Goal: Task Accomplishment & Management: Complete application form

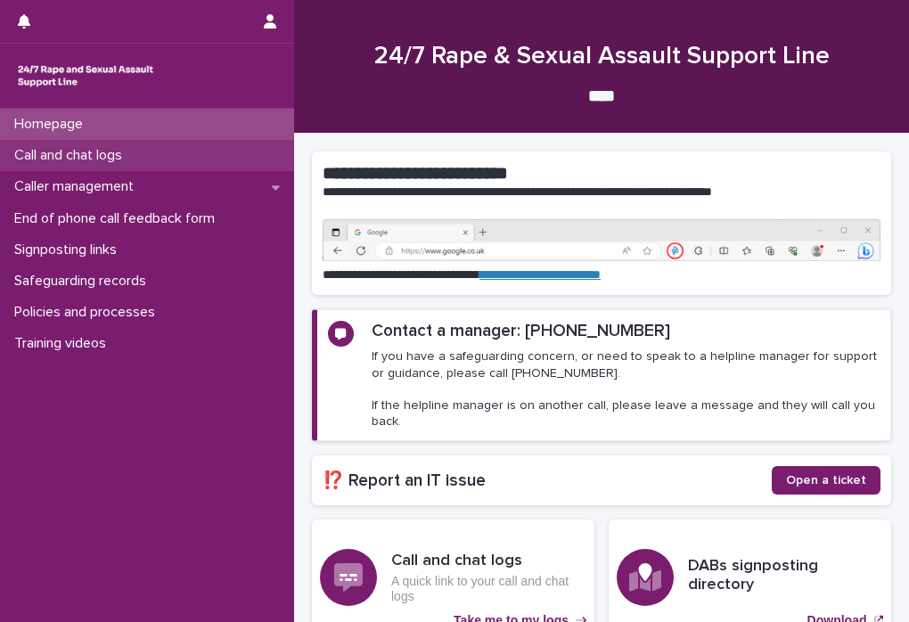
click at [154, 160] on div "Call and chat logs" at bounding box center [147, 155] width 294 height 31
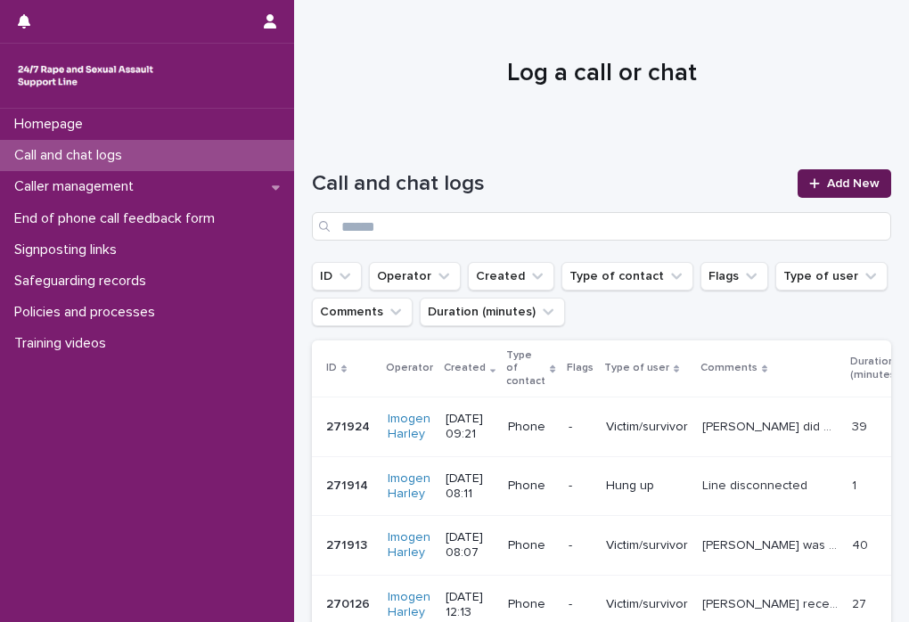
click at [838, 195] on link "Add New" at bounding box center [844, 183] width 94 height 29
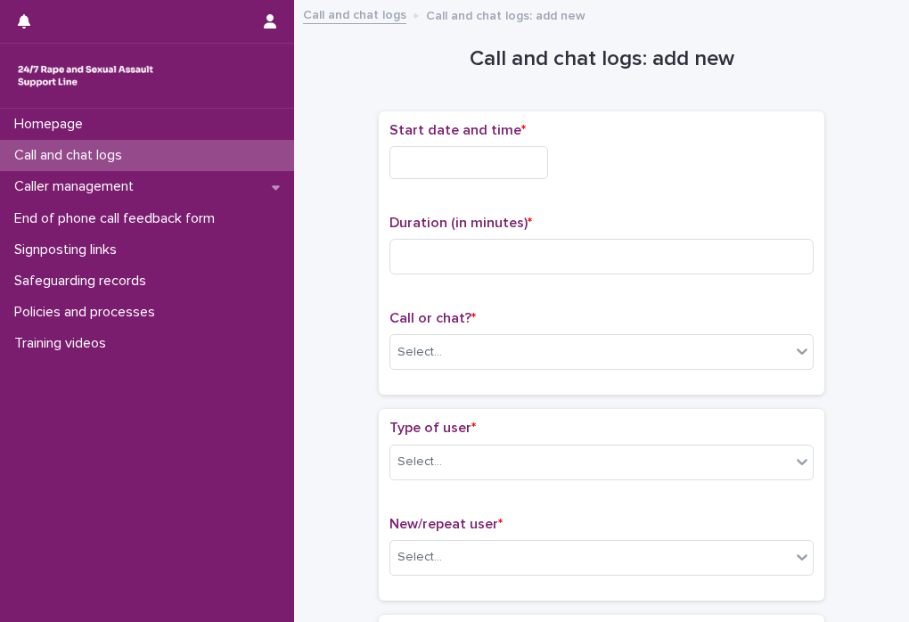
click at [415, 172] on input "text" at bounding box center [468, 162] width 159 height 33
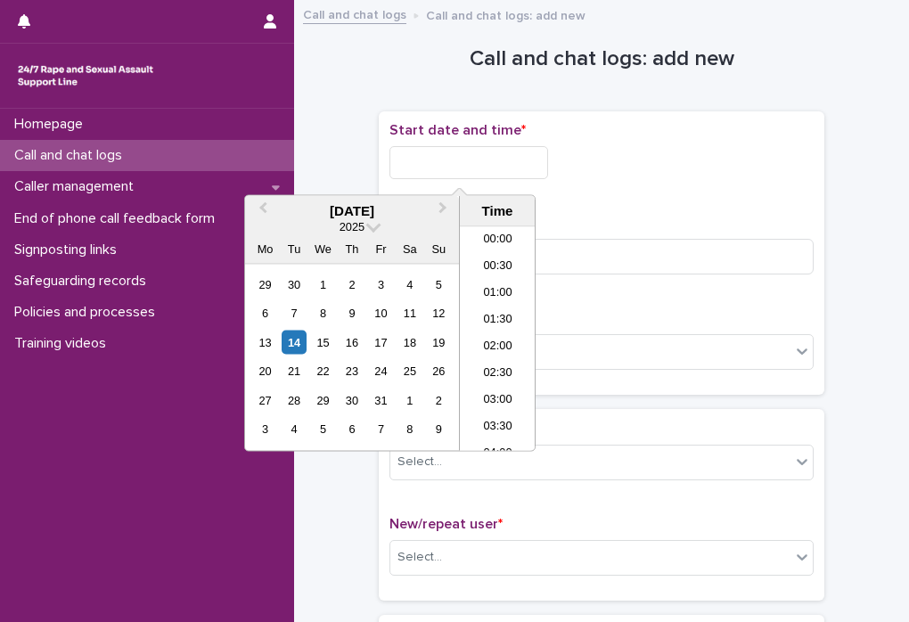
scroll to position [329, 0]
click at [513, 328] on li "08:00" at bounding box center [498, 339] width 76 height 27
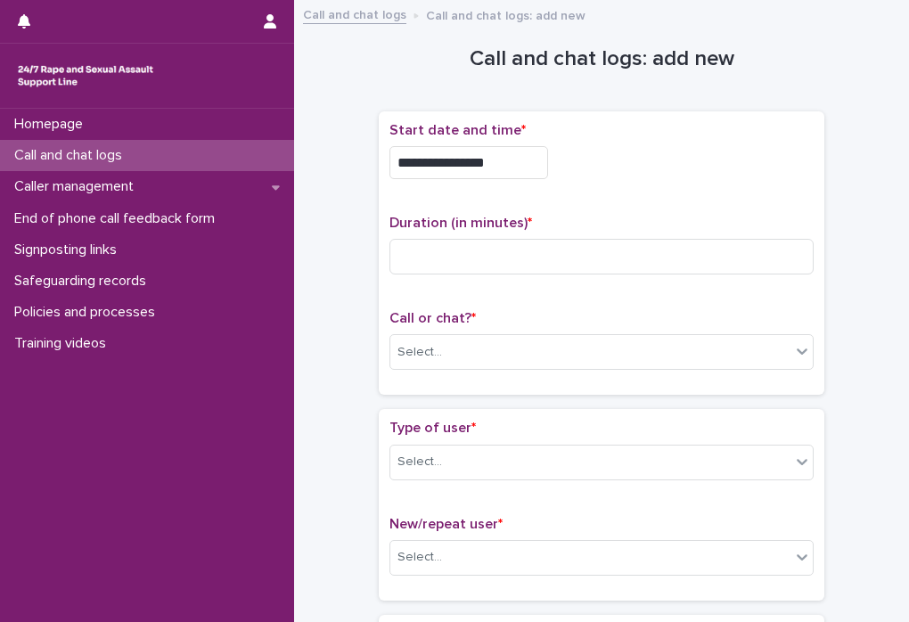
click at [515, 161] on input "**********" at bounding box center [468, 162] width 159 height 33
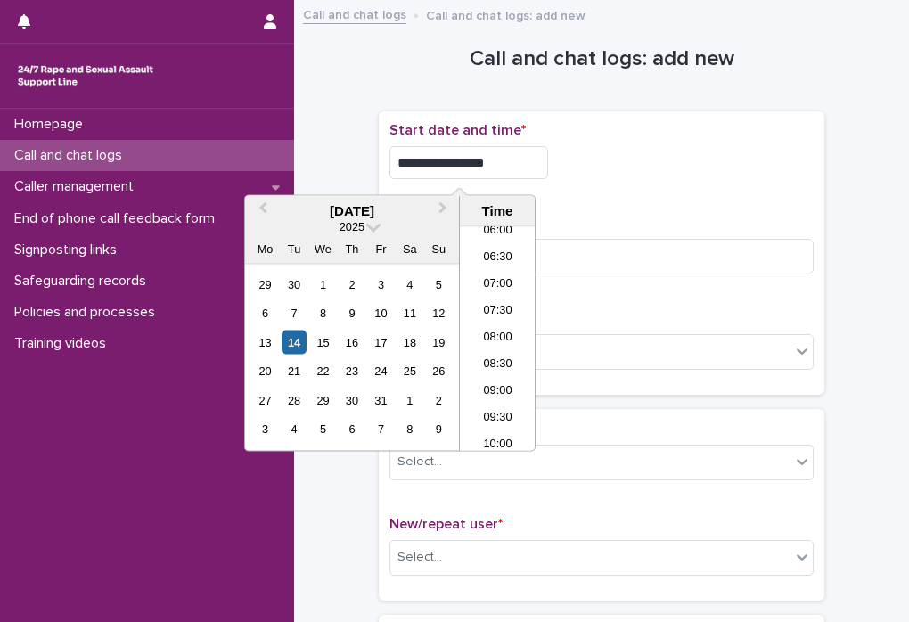
click at [644, 167] on div "**********" at bounding box center [601, 162] width 424 height 33
type input "**********"
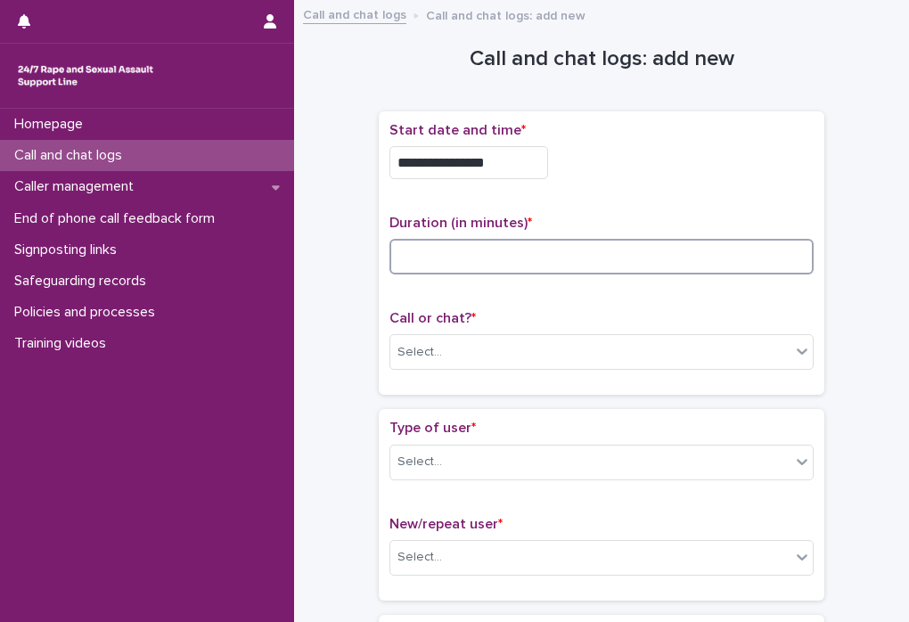
click at [486, 257] on input at bounding box center [601, 257] width 424 height 36
type input "*"
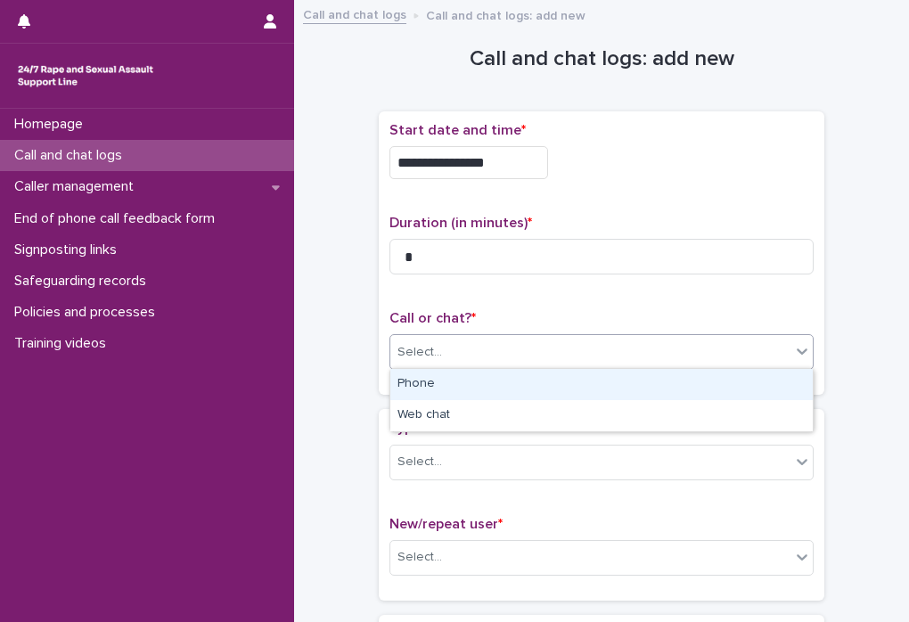
click at [527, 353] on div "Select..." at bounding box center [590, 352] width 400 height 29
click at [498, 382] on div "Phone" at bounding box center [601, 384] width 422 height 31
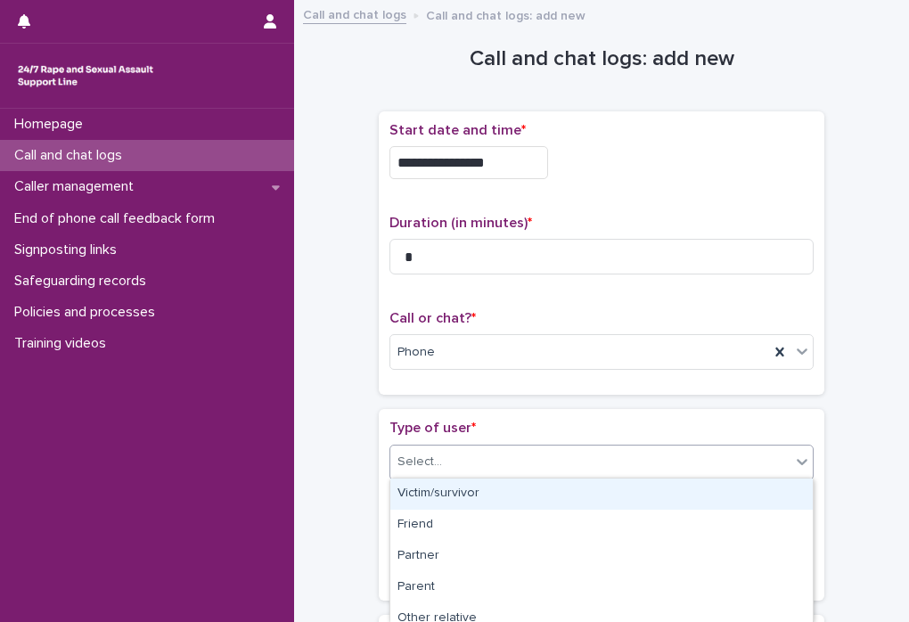
click at [495, 464] on div "Select..." at bounding box center [590, 461] width 400 height 29
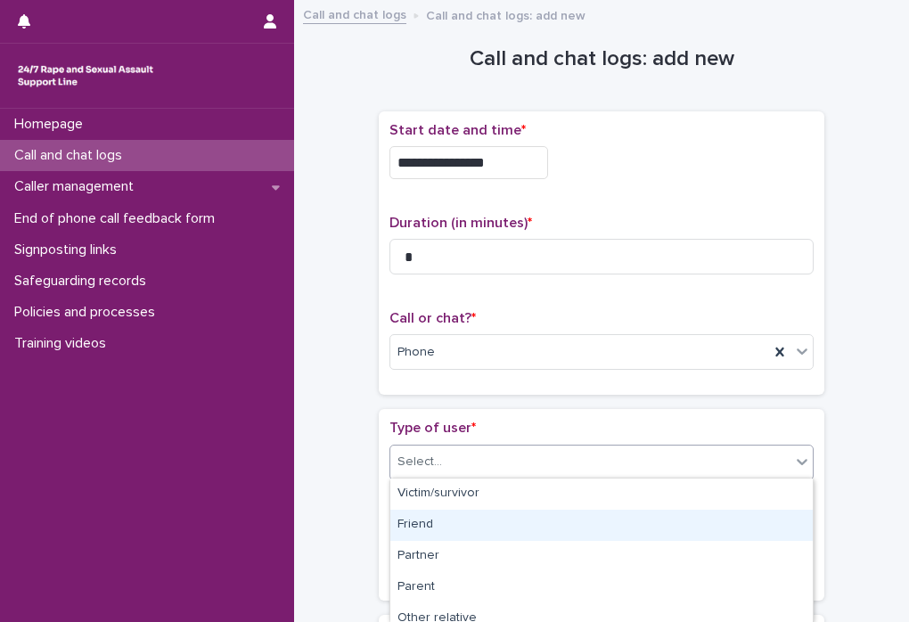
scroll to position [323, 0]
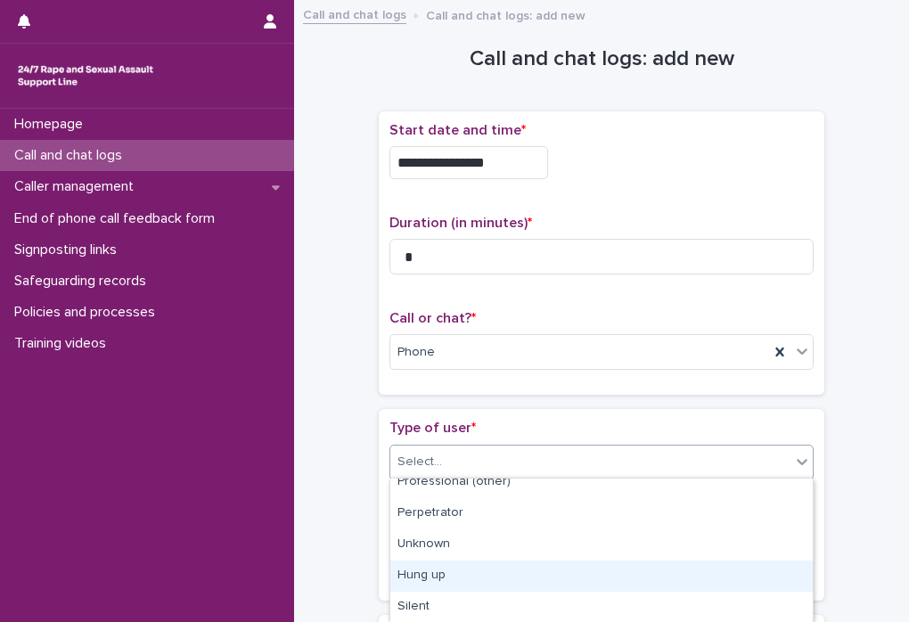
click at [476, 571] on div "Hung up" at bounding box center [601, 575] width 422 height 31
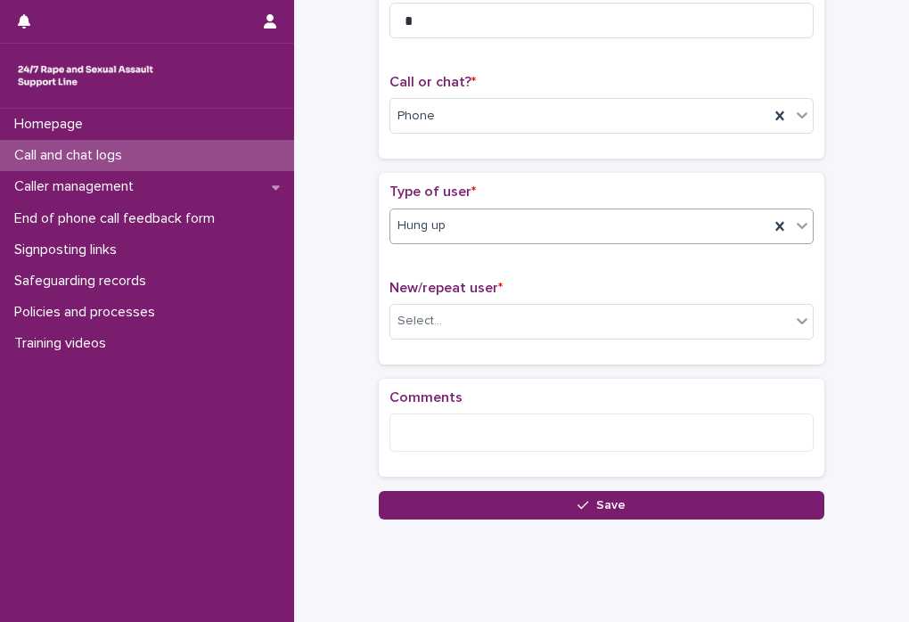
scroll to position [252, 0]
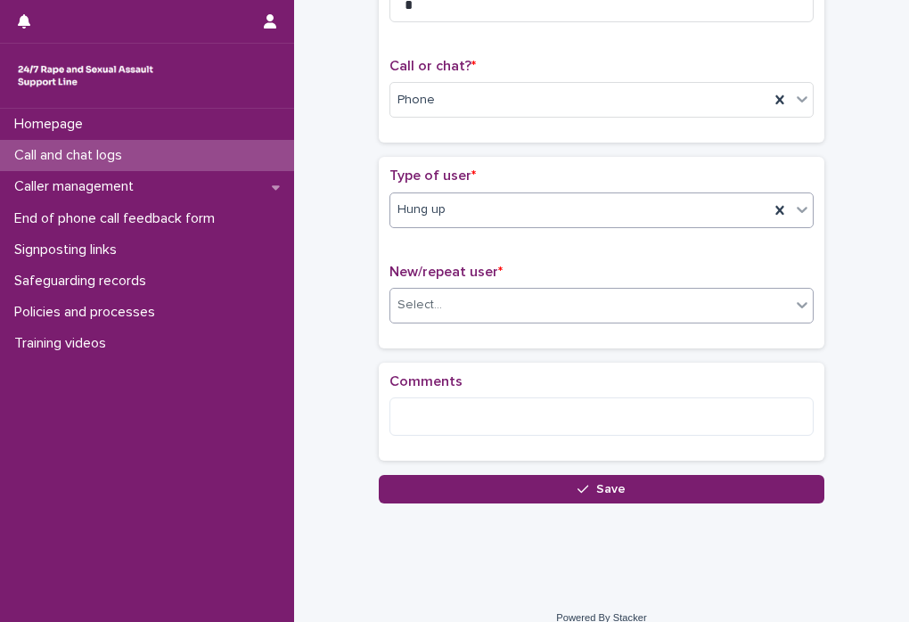
click at [493, 293] on div "Select..." at bounding box center [590, 304] width 400 height 29
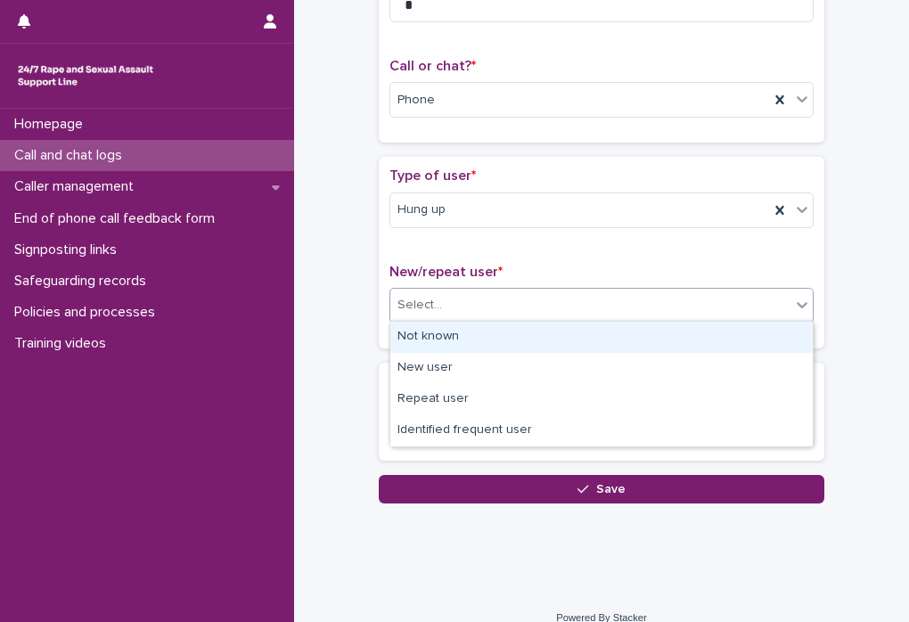
click at [482, 339] on div "Not known" at bounding box center [601, 337] width 422 height 31
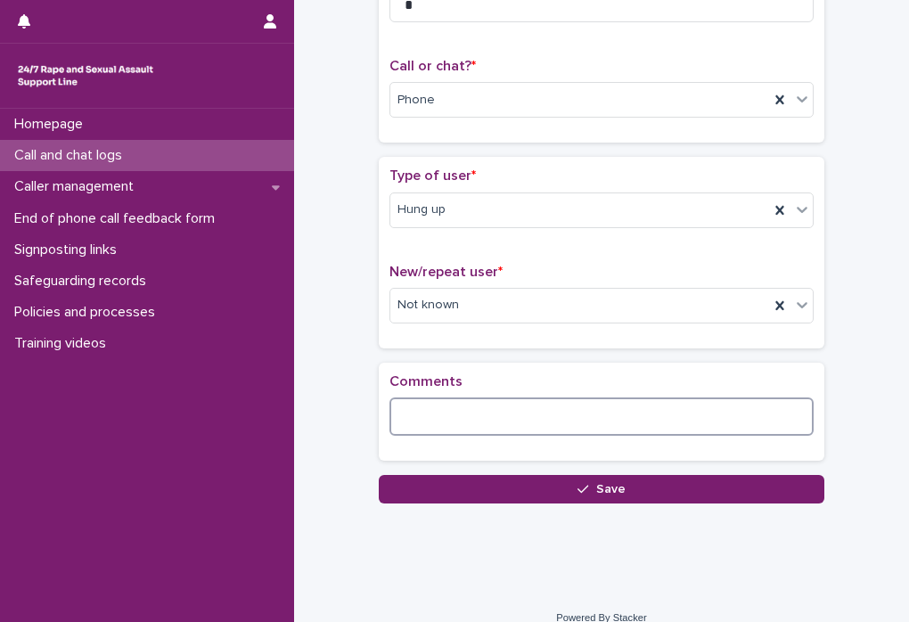
click at [502, 413] on textarea at bounding box center [601, 416] width 424 height 38
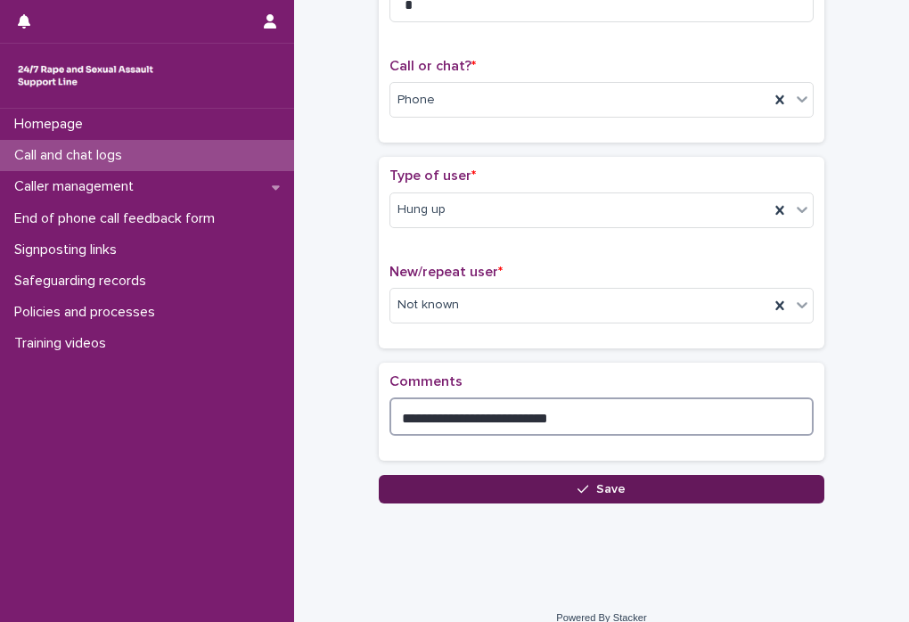
type textarea "**********"
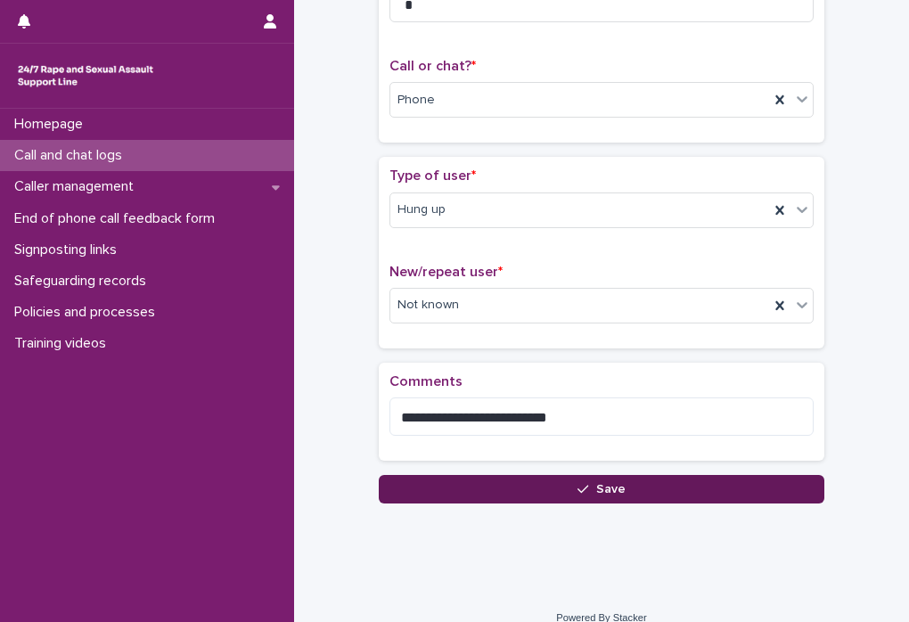
click at [565, 488] on button "Save" at bounding box center [601, 489] width 445 height 29
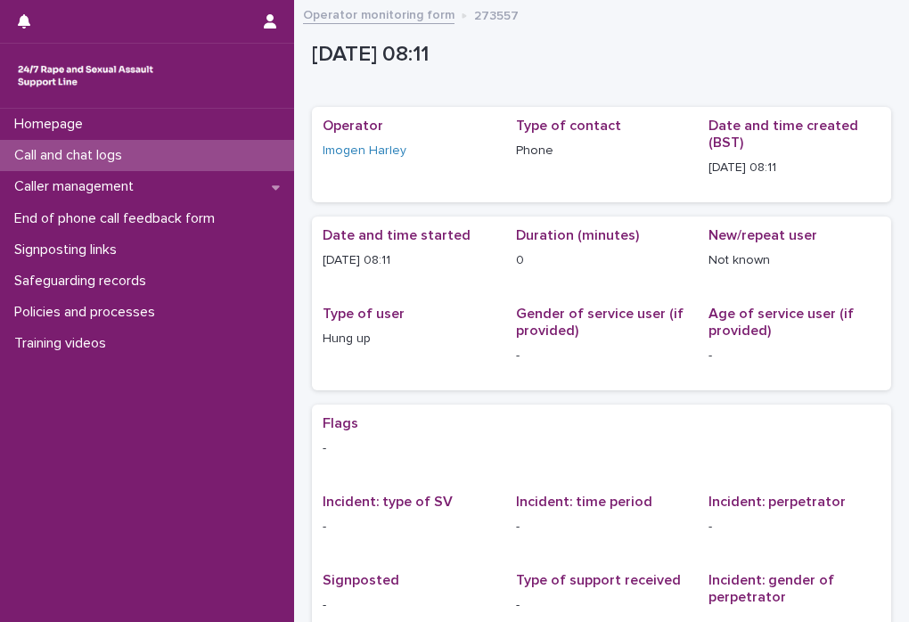
click at [169, 161] on div "Call and chat logs" at bounding box center [147, 155] width 294 height 31
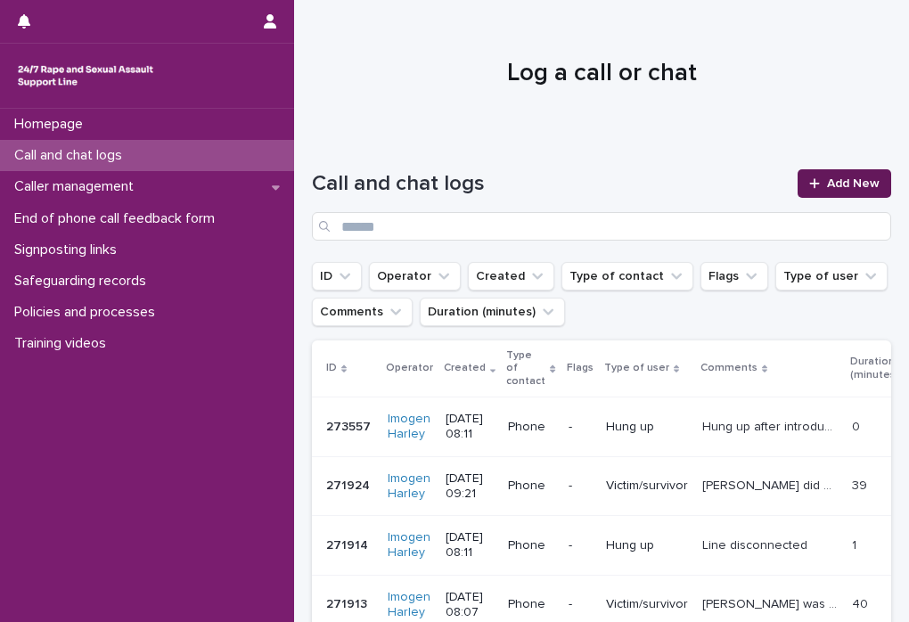
click at [825, 189] on link "Add New" at bounding box center [844, 183] width 94 height 29
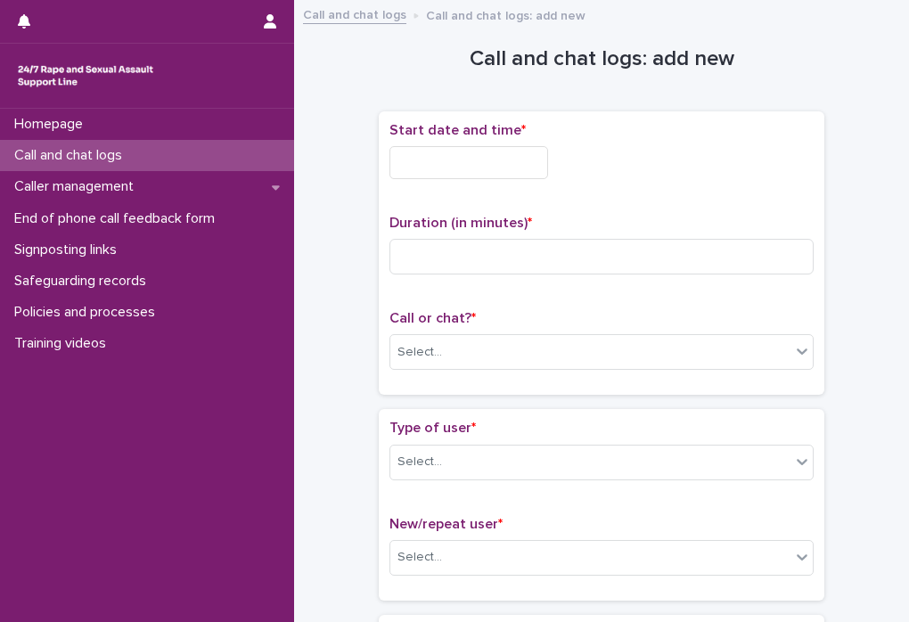
click at [412, 159] on input "text" at bounding box center [468, 162] width 159 height 33
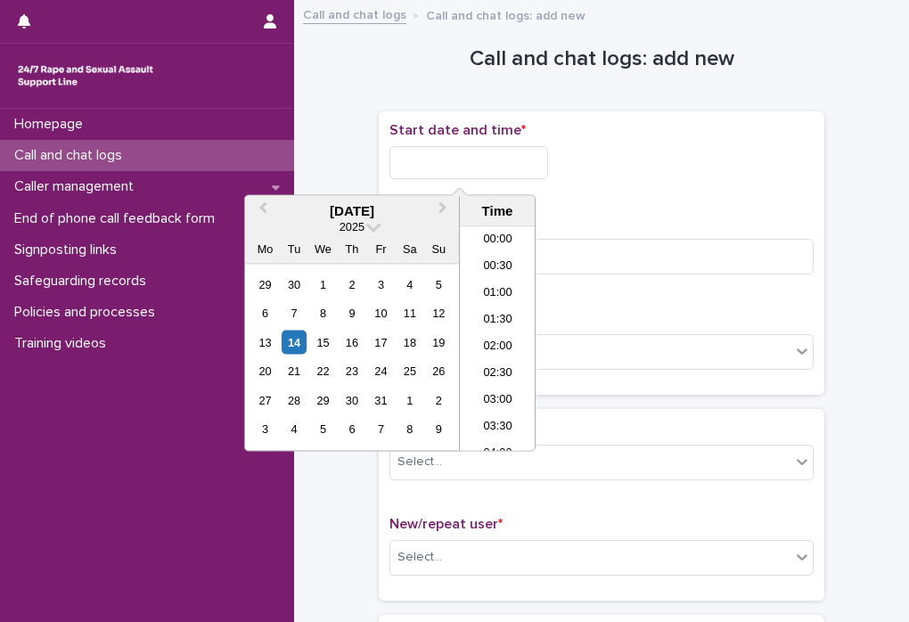
scroll to position [355, 0]
click at [497, 331] on li "08:30" at bounding box center [498, 339] width 76 height 27
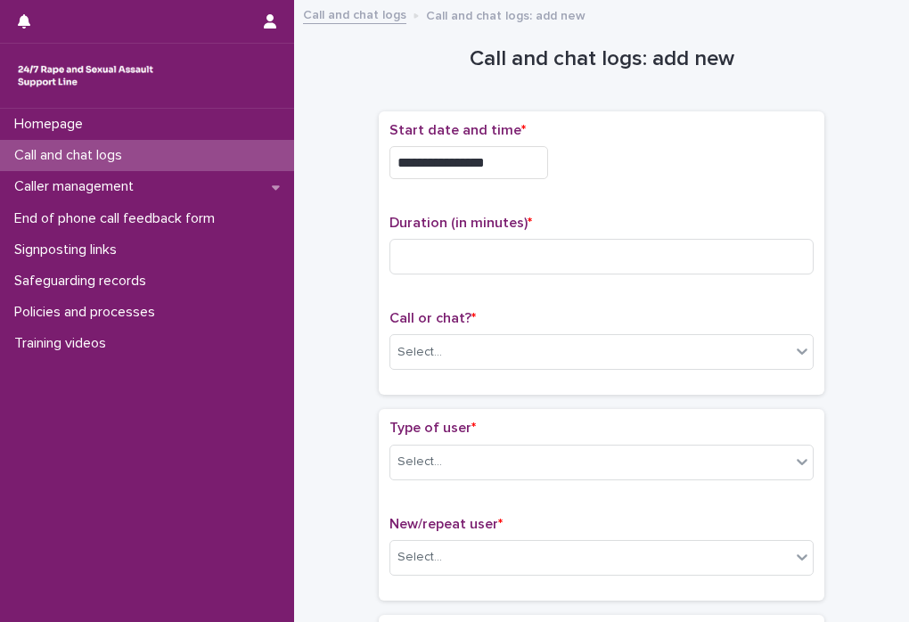
click at [502, 159] on input "**********" at bounding box center [468, 162] width 159 height 33
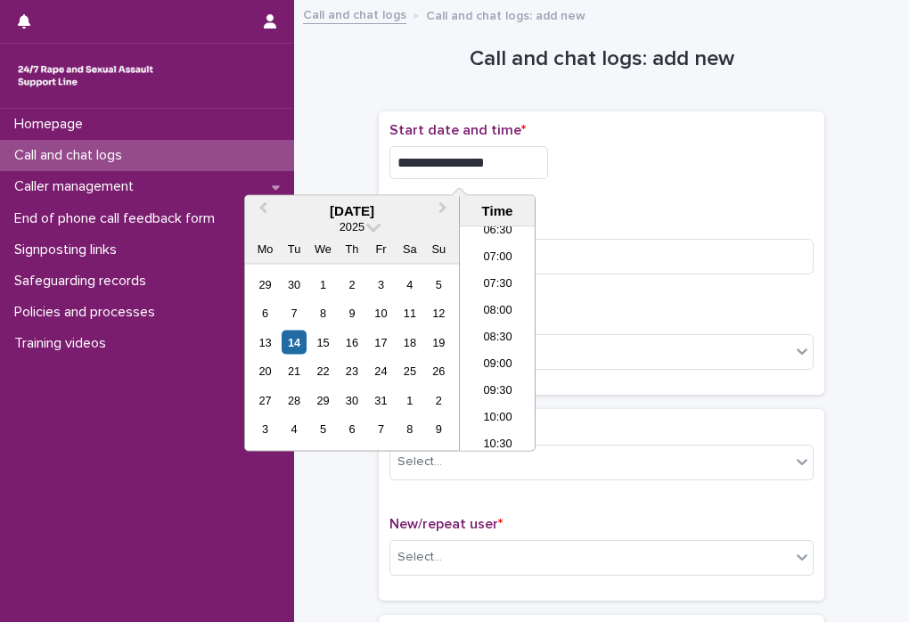
type input "**********"
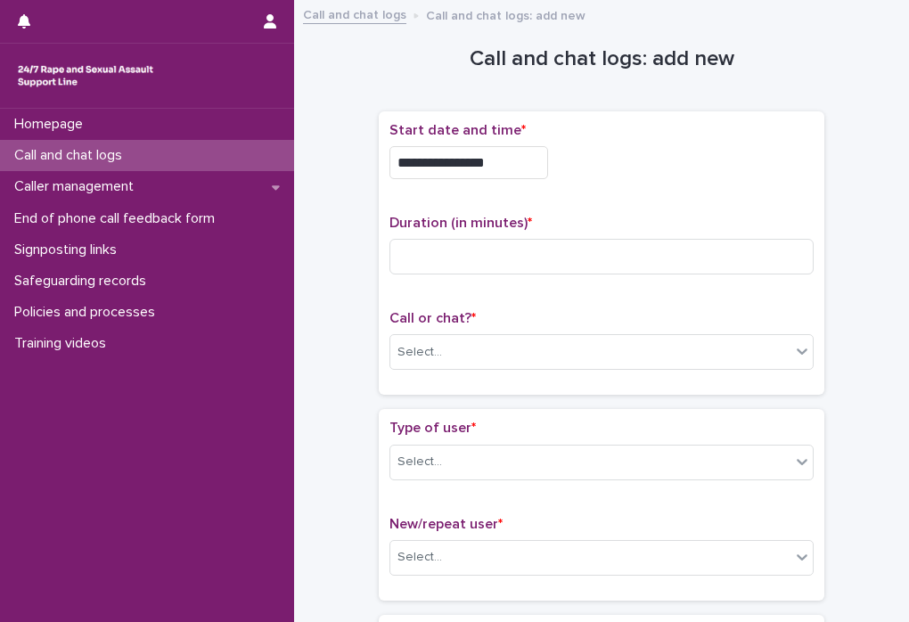
click at [683, 167] on div "**********" at bounding box center [601, 162] width 424 height 33
click at [497, 247] on input at bounding box center [601, 257] width 424 height 36
type input "*"
click at [491, 355] on div "Select..." at bounding box center [590, 352] width 400 height 29
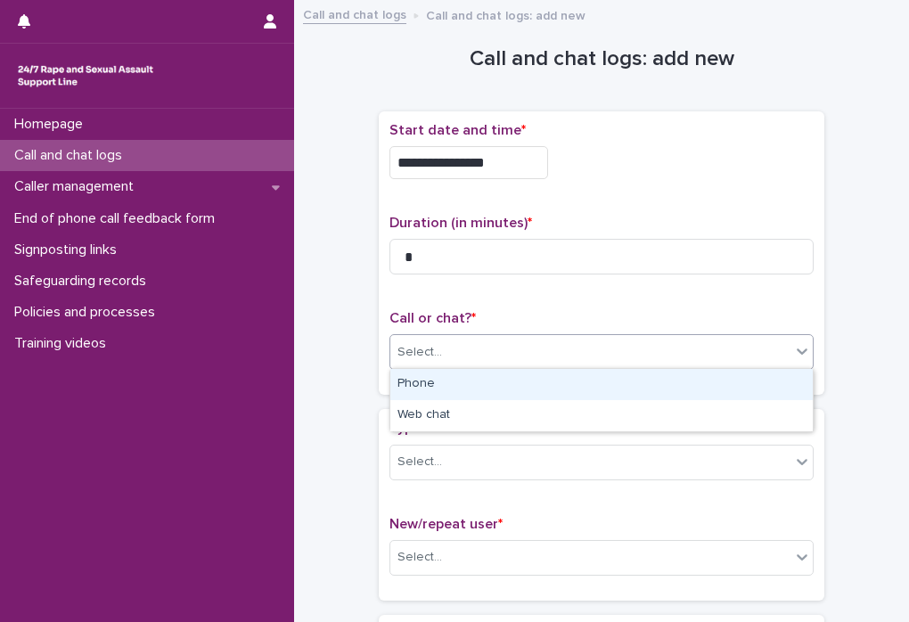
click at [489, 382] on div "Phone" at bounding box center [601, 384] width 422 height 31
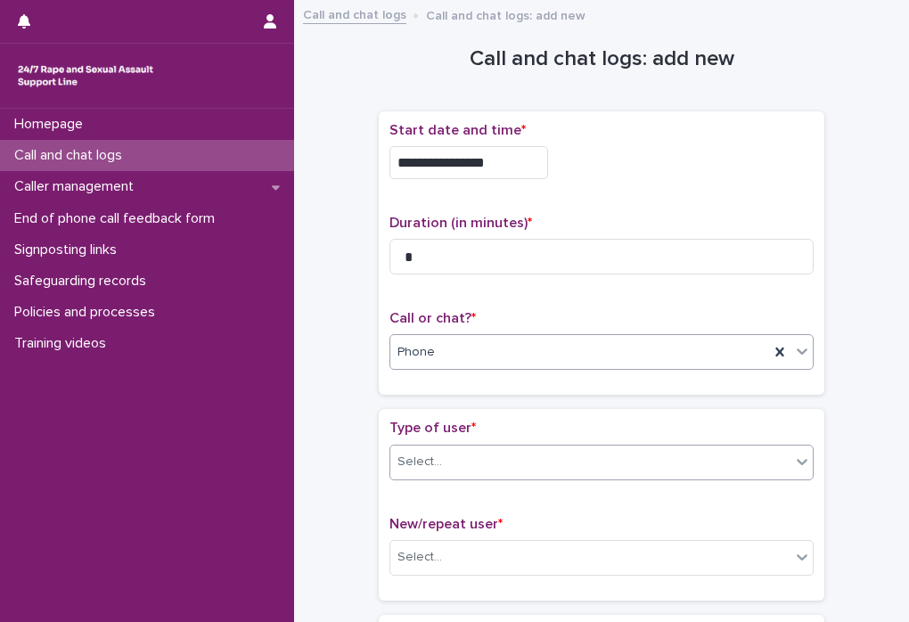
click at [485, 452] on div "Select..." at bounding box center [590, 461] width 400 height 29
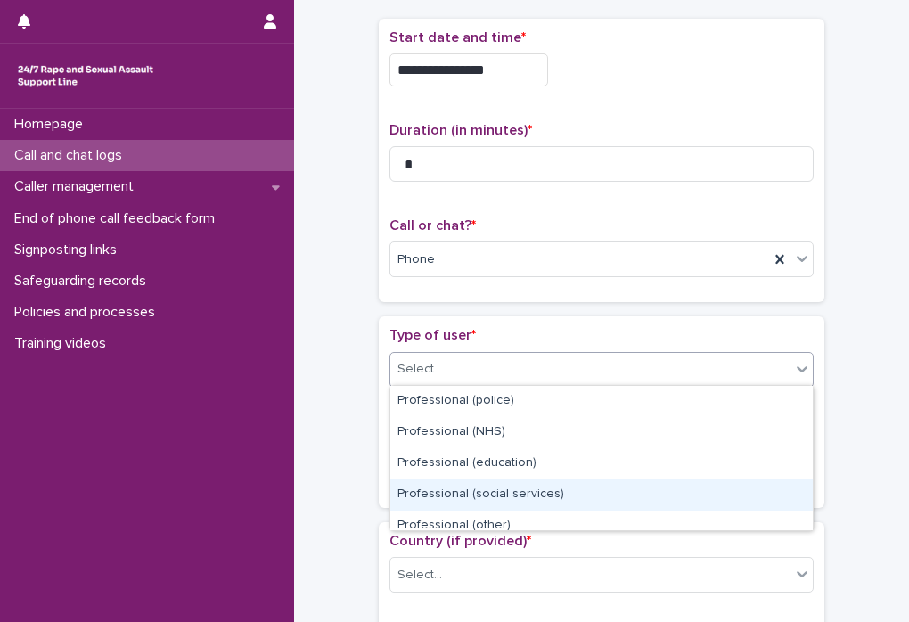
scroll to position [236, 0]
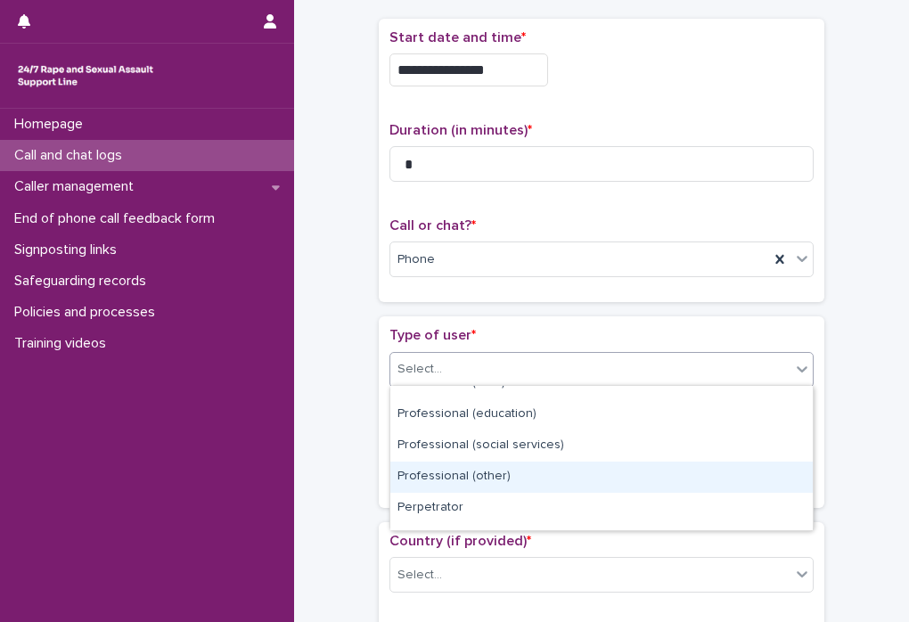
click at [527, 469] on div "Professional (other)" at bounding box center [601, 477] width 422 height 31
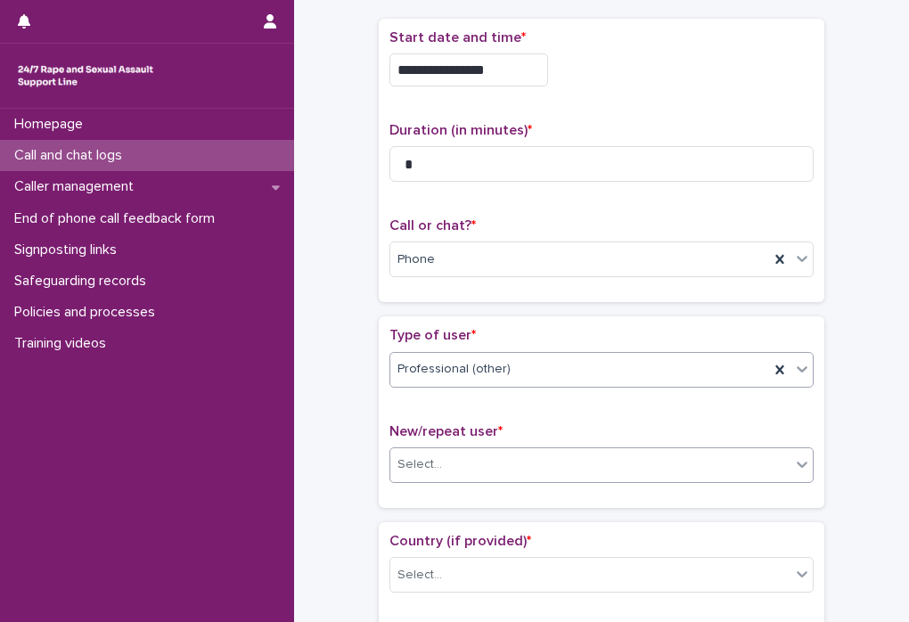
click at [524, 453] on div "Select..." at bounding box center [590, 464] width 400 height 29
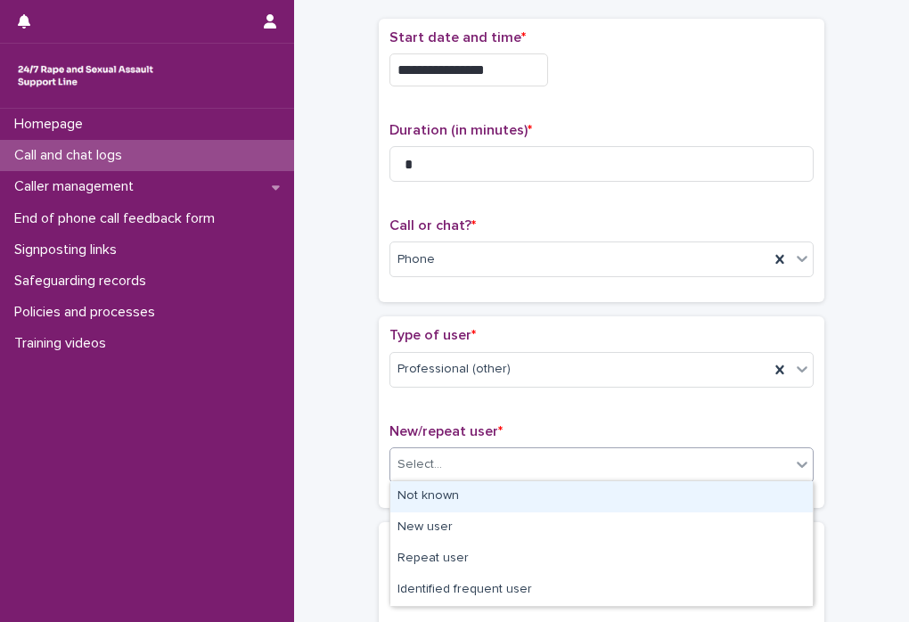
click at [515, 505] on div "Not known" at bounding box center [601, 496] width 422 height 31
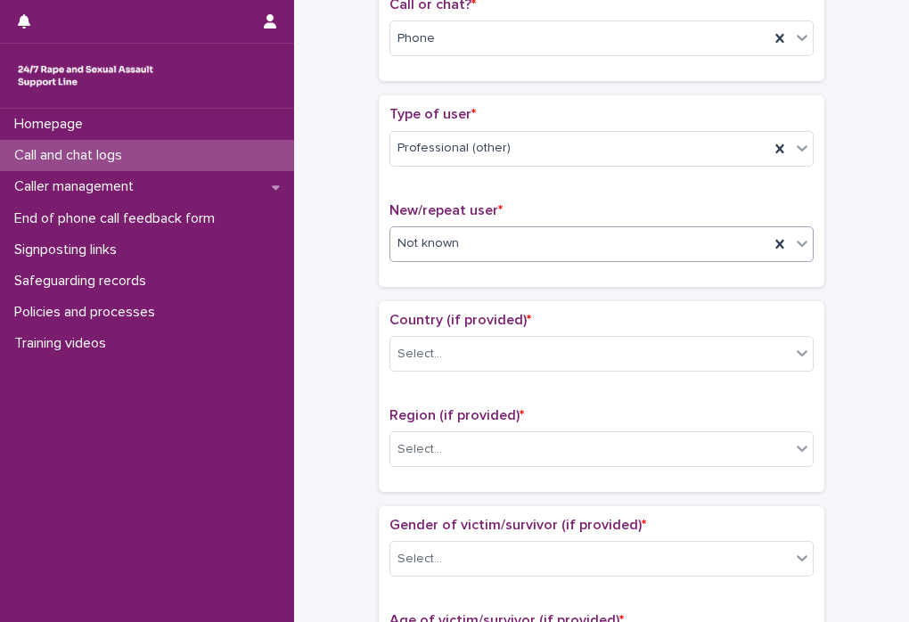
scroll to position [313, 0]
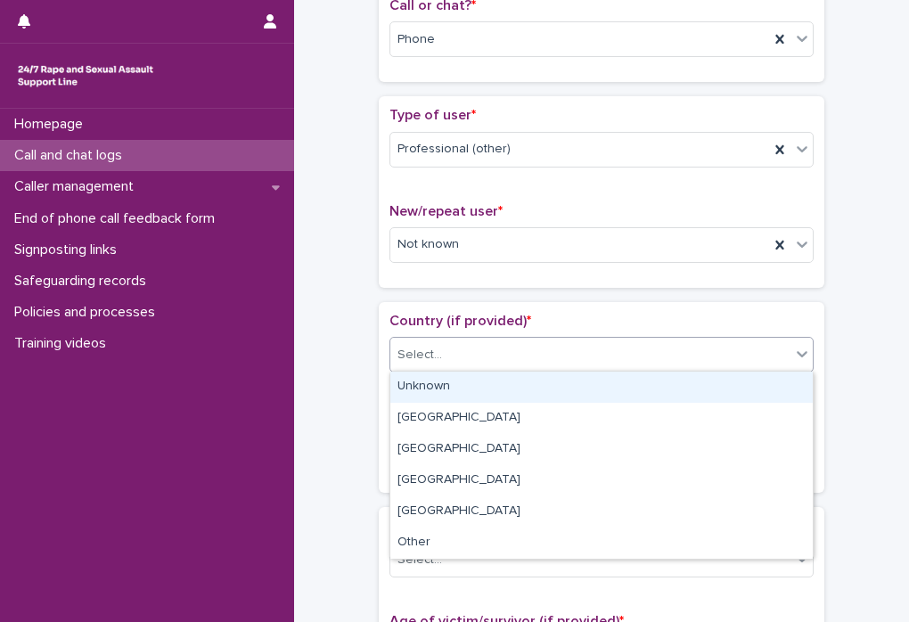
click at [533, 352] on div "Select..." at bounding box center [590, 354] width 400 height 29
click at [516, 395] on div "Unknown" at bounding box center [601, 387] width 422 height 31
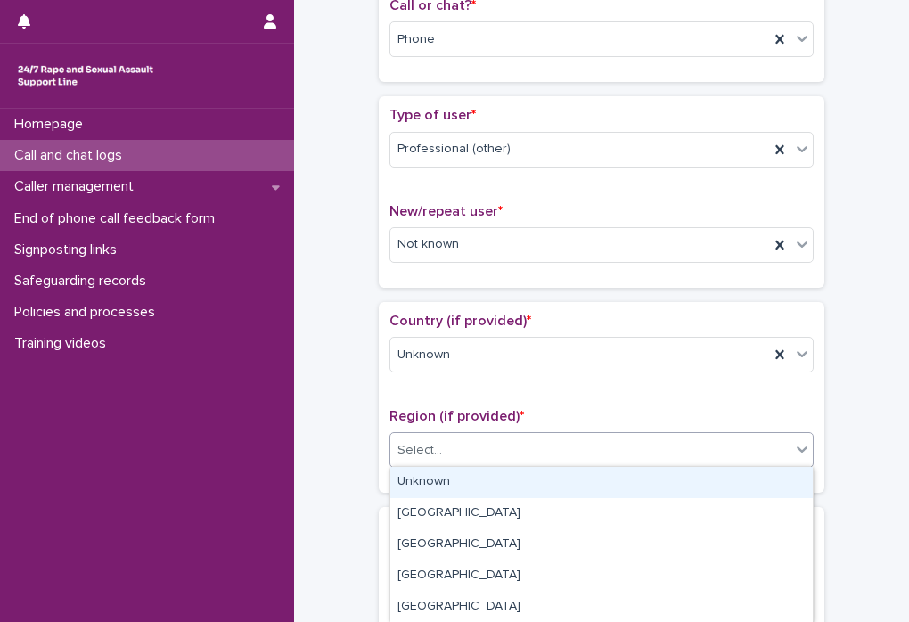
click at [492, 443] on div "Select..." at bounding box center [590, 450] width 400 height 29
click at [461, 486] on div "Unknown" at bounding box center [601, 482] width 422 height 31
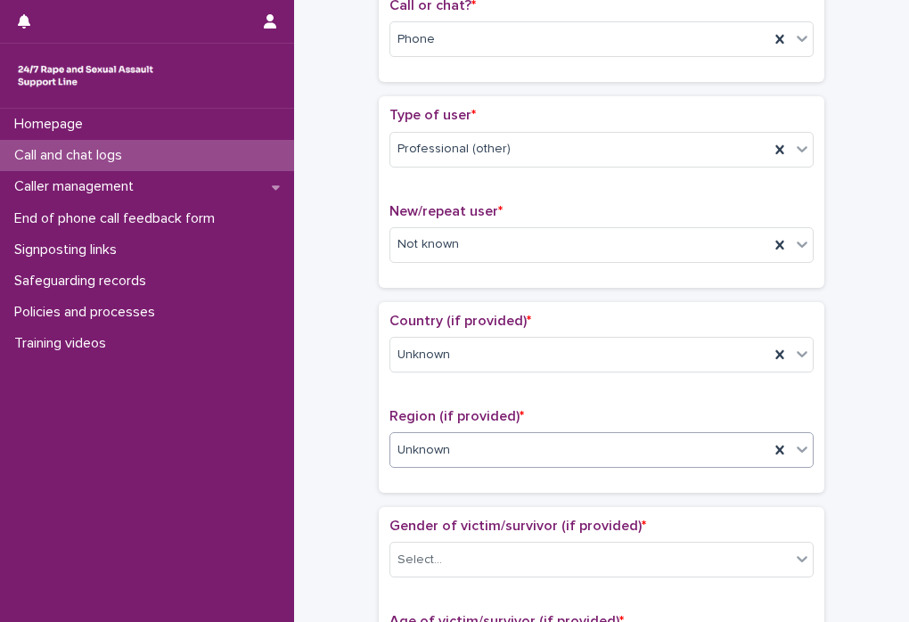
scroll to position [575, 0]
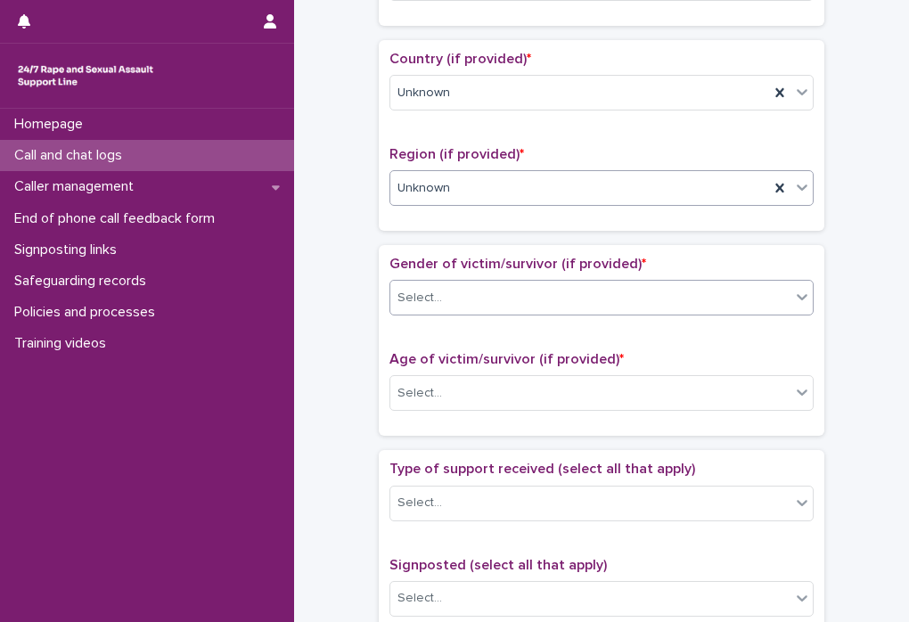
click at [539, 290] on div "Select..." at bounding box center [590, 297] width 400 height 29
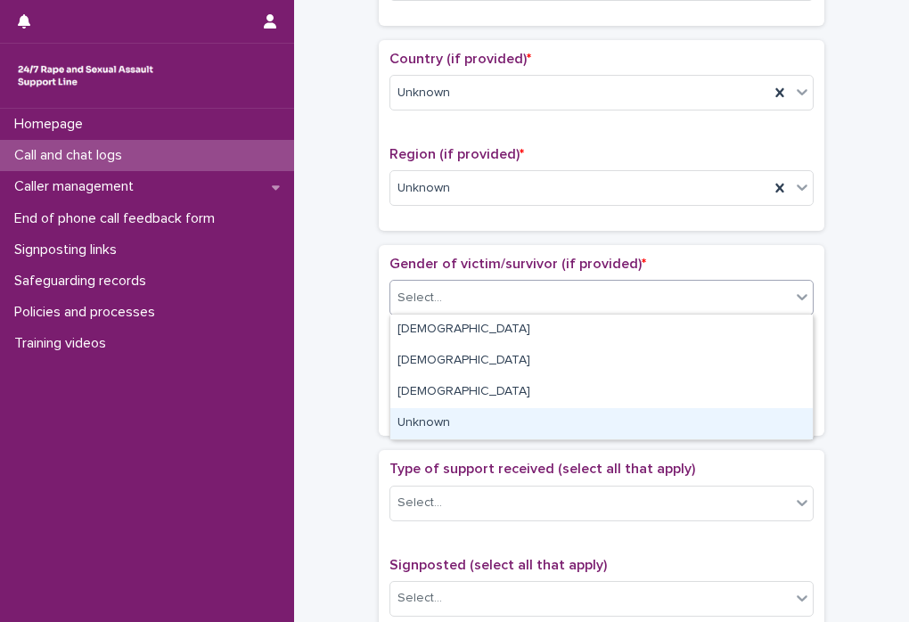
click at [489, 428] on div "Unknown" at bounding box center [601, 423] width 422 height 31
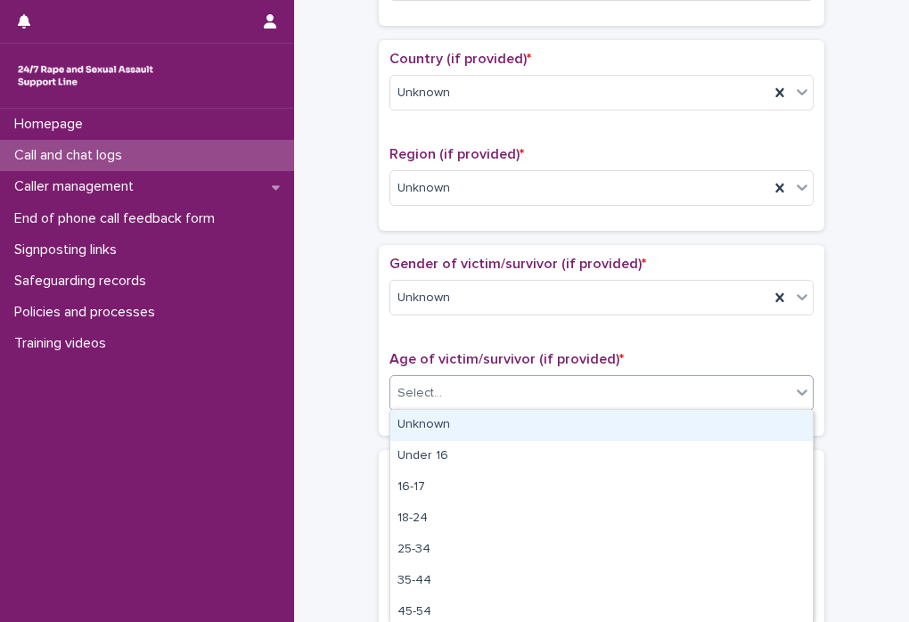
click at [534, 388] on div "Select..." at bounding box center [590, 393] width 400 height 29
click at [515, 424] on div "Unknown" at bounding box center [601, 425] width 422 height 31
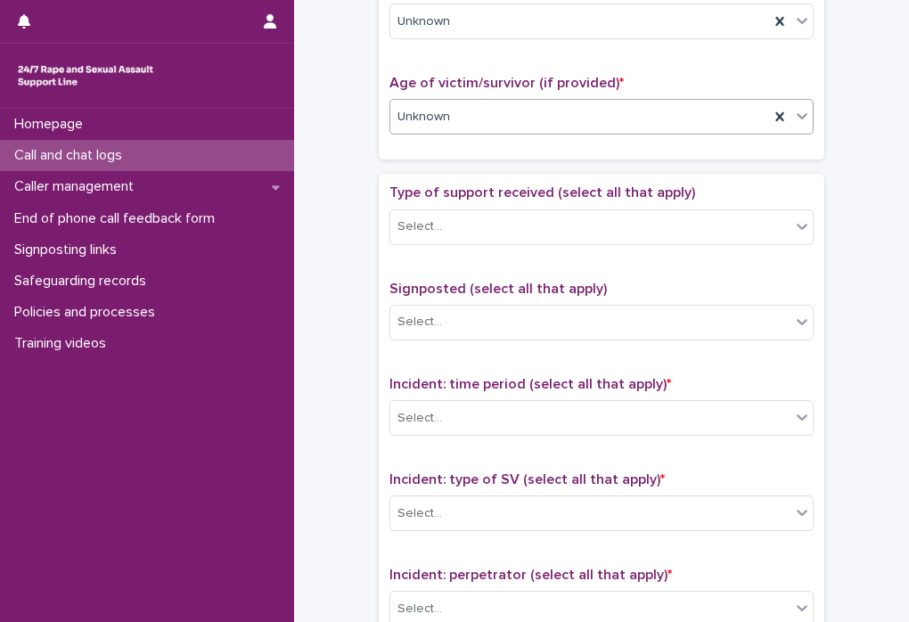
scroll to position [850, 0]
click at [636, 216] on div "Select..." at bounding box center [590, 227] width 400 height 29
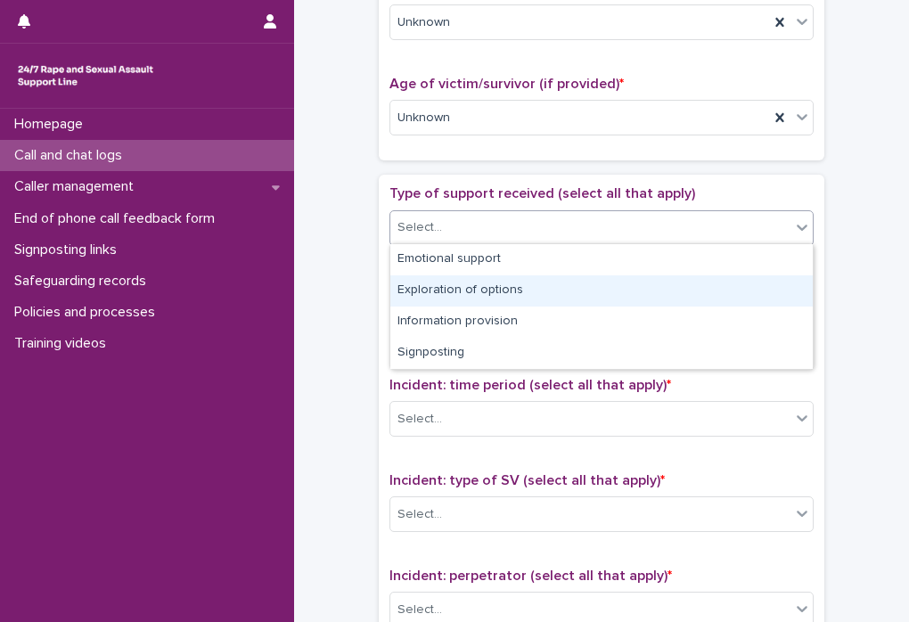
click at [343, 321] on div "**********" at bounding box center [601, 73] width 579 height 1824
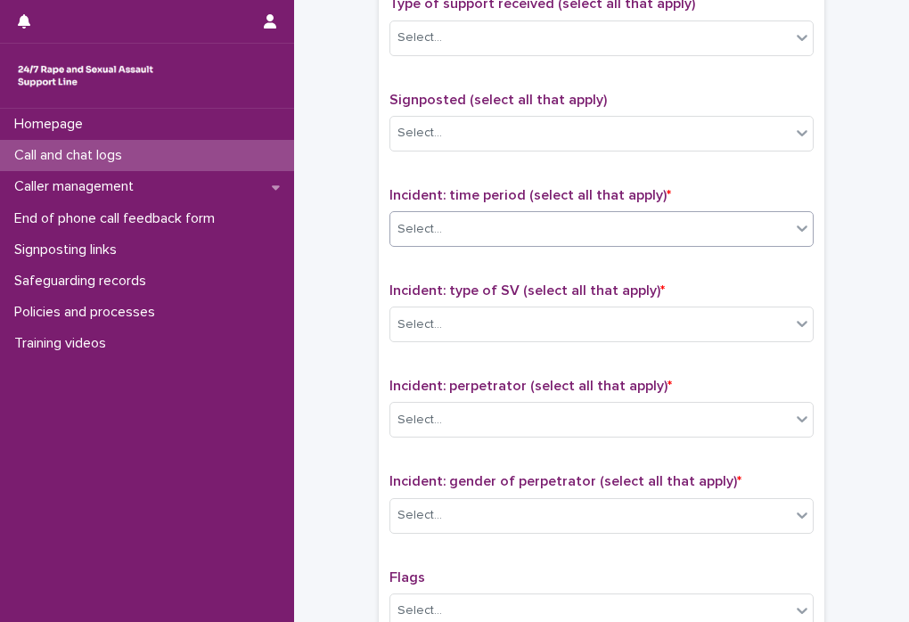
scroll to position [1047, 0]
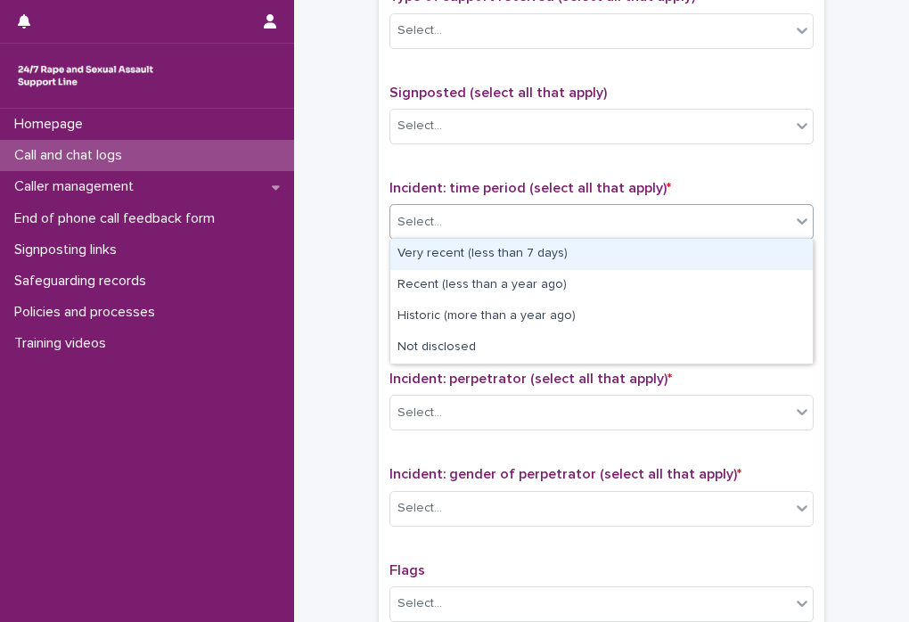
click at [568, 223] on div "Select..." at bounding box center [590, 222] width 400 height 29
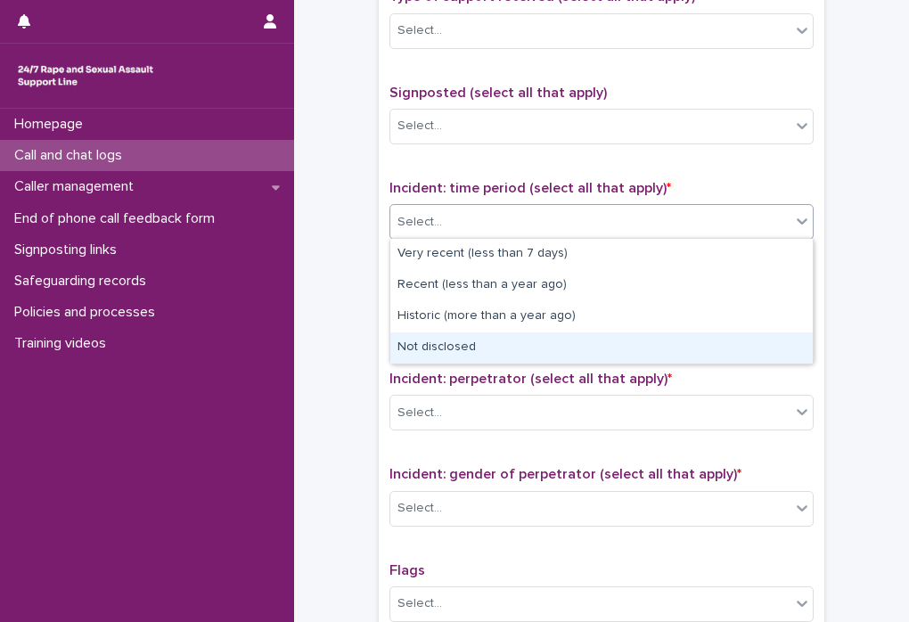
click at [549, 341] on div "Not disclosed" at bounding box center [601, 347] width 422 height 31
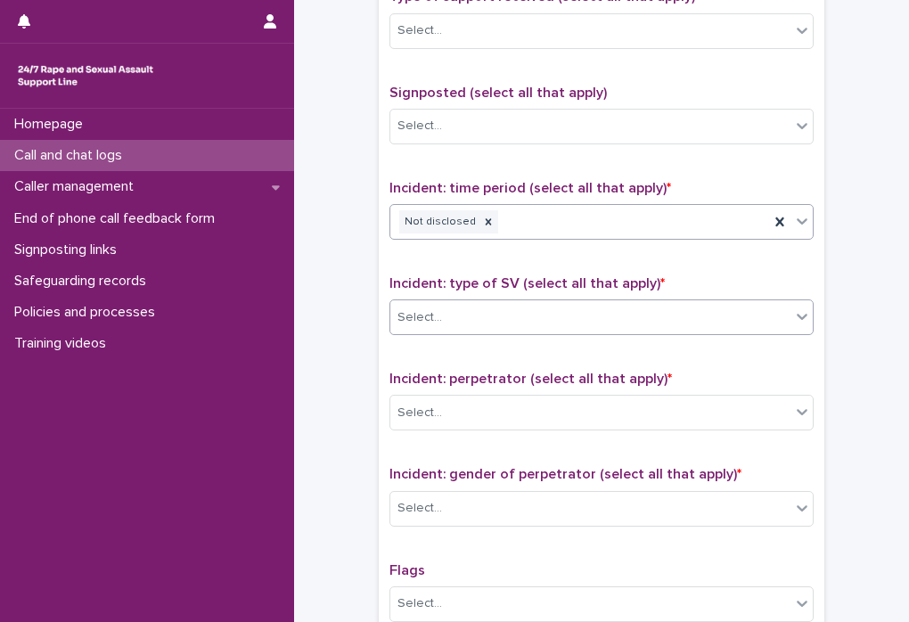
click at [575, 313] on div "Select..." at bounding box center [590, 317] width 400 height 29
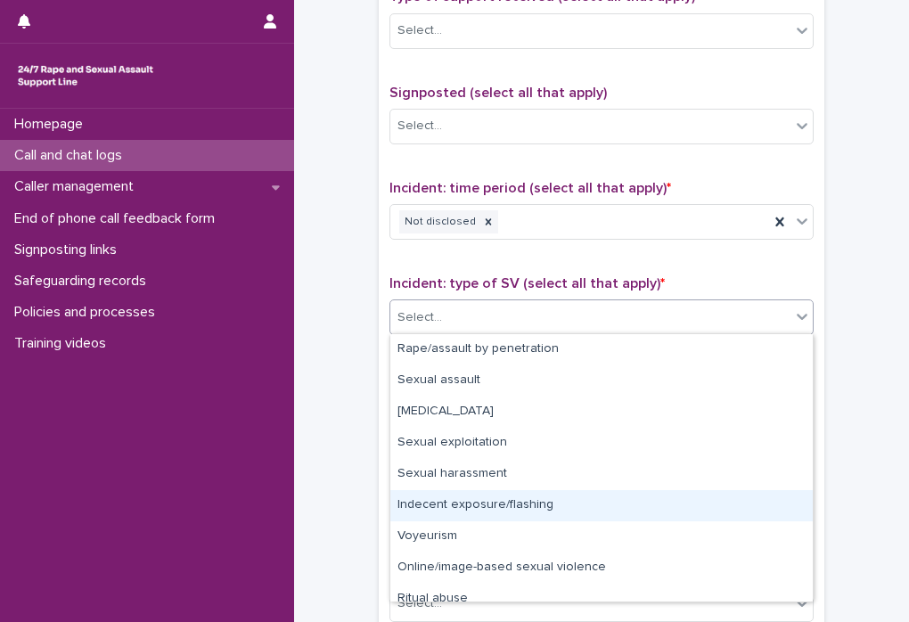
scroll to position [45, 0]
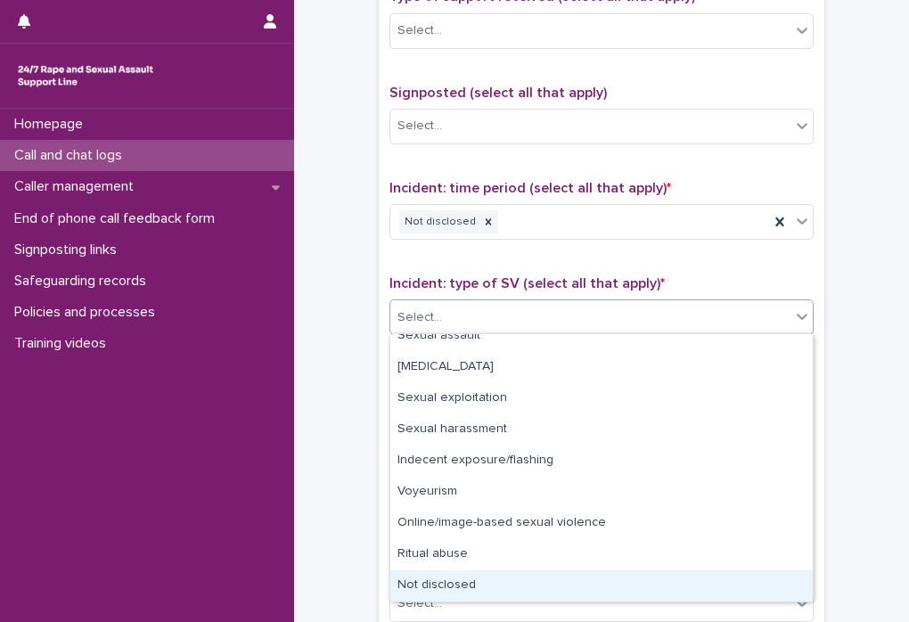
click at [470, 582] on div "Not disclosed" at bounding box center [601, 585] width 422 height 31
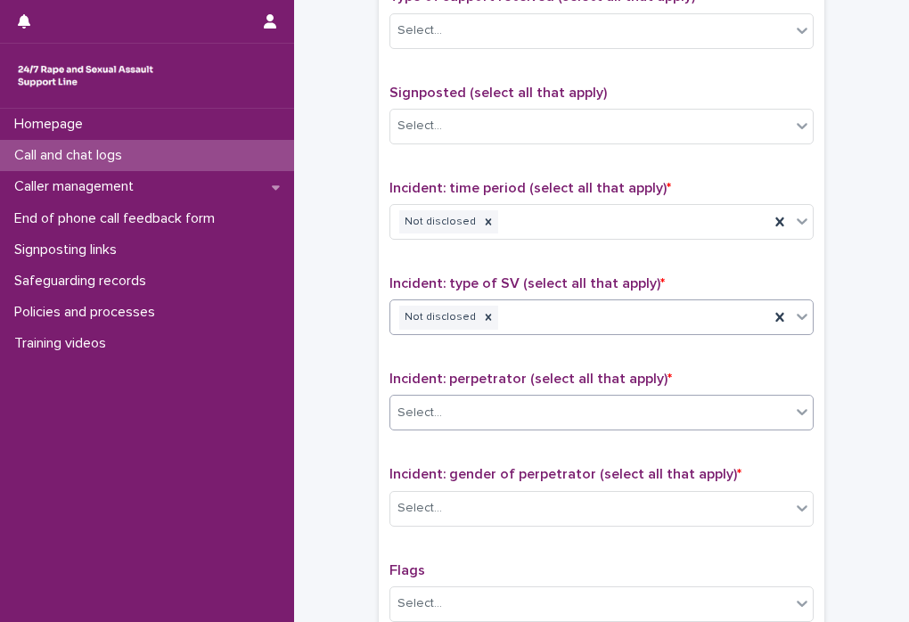
click at [551, 409] on div "Select..." at bounding box center [590, 412] width 400 height 29
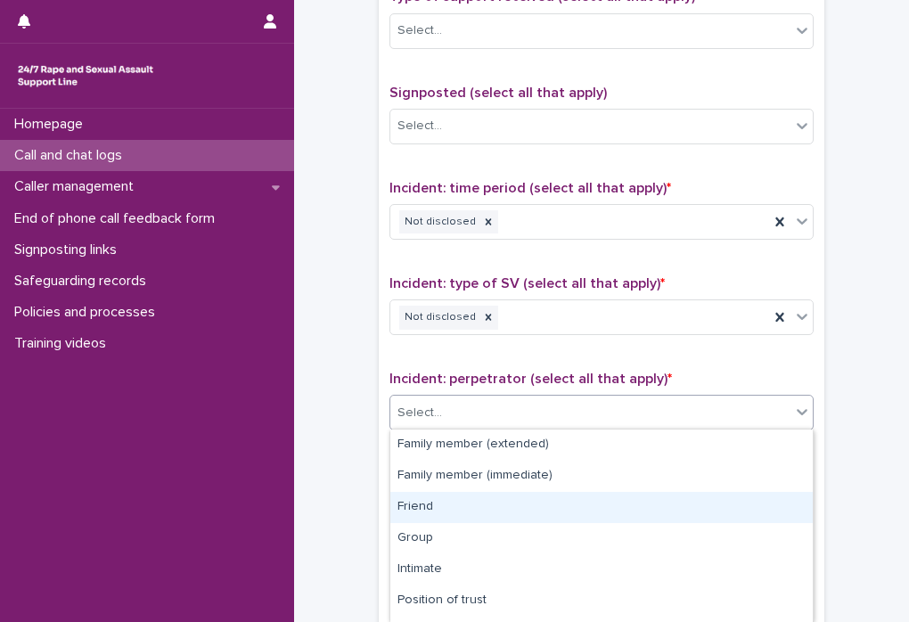
scroll to position [150, 0]
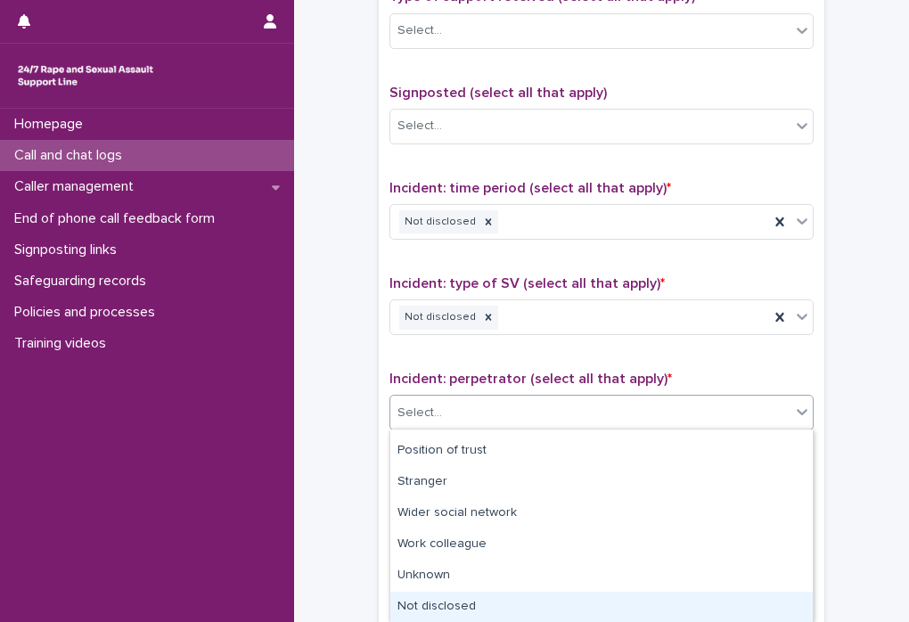
click at [484, 597] on div "Not disclosed" at bounding box center [601, 607] width 422 height 31
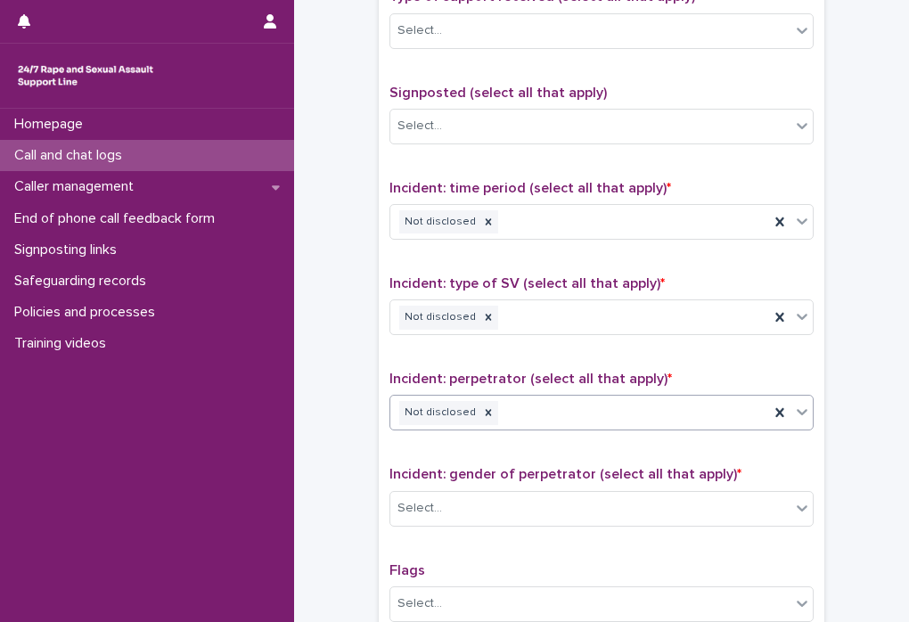
scroll to position [1270, 0]
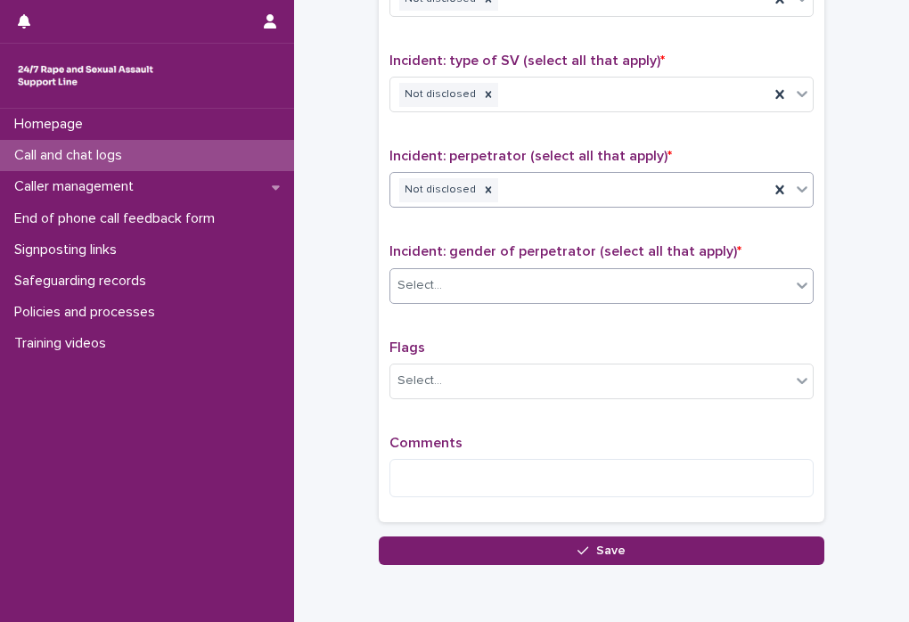
click at [506, 286] on div "Select..." at bounding box center [590, 285] width 400 height 29
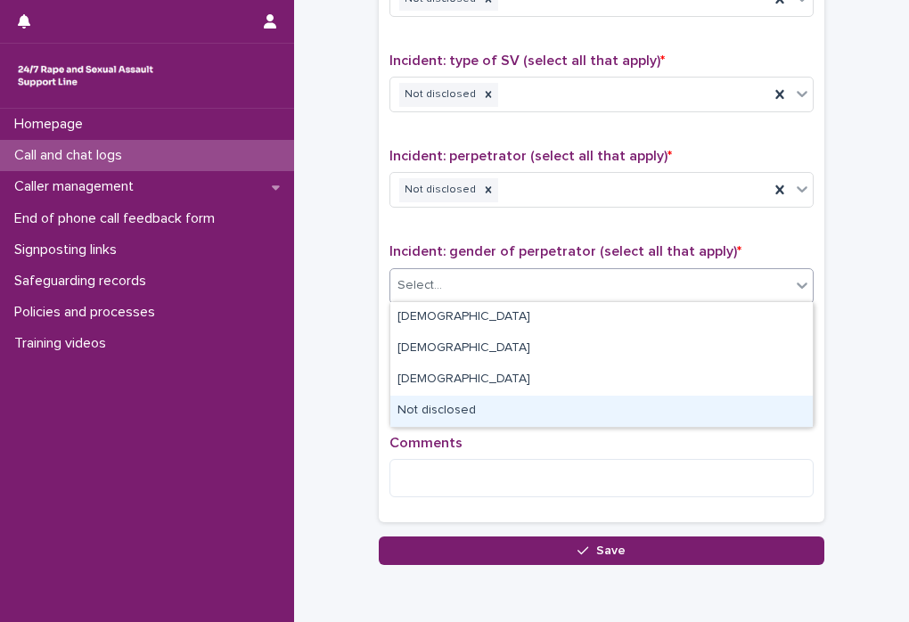
click at [484, 413] on div "Not disclosed" at bounding box center [601, 411] width 422 height 31
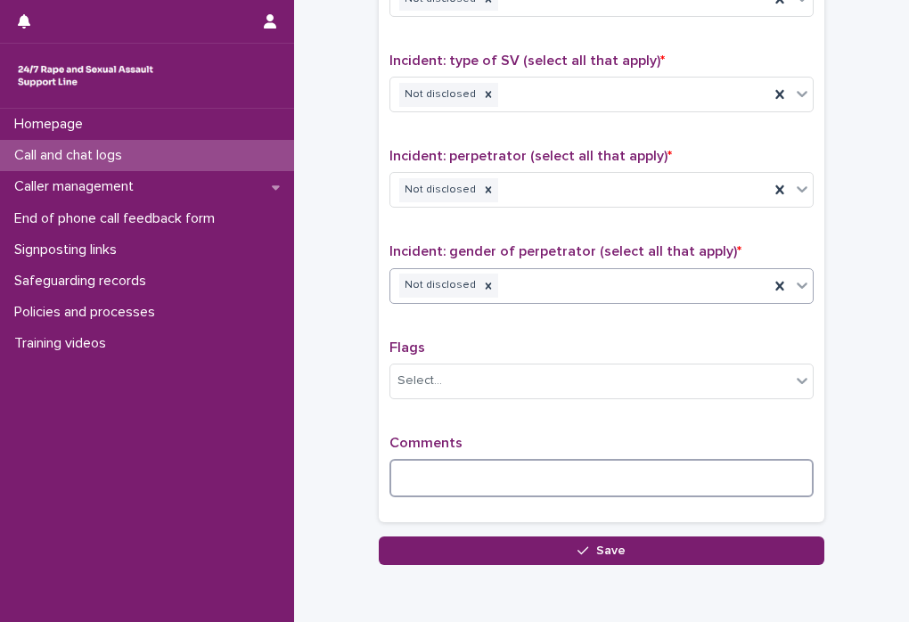
click at [514, 474] on textarea at bounding box center [601, 478] width 424 height 38
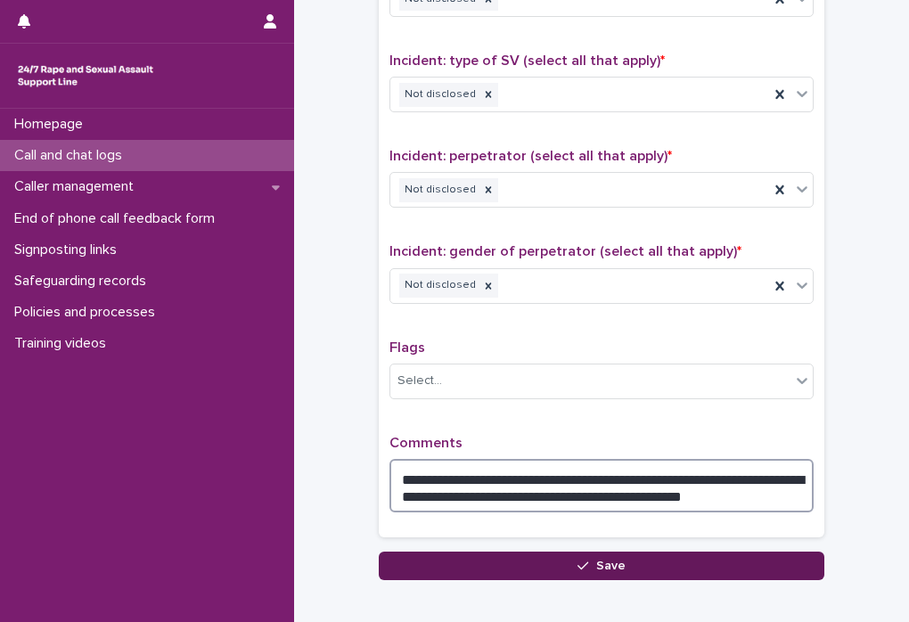
type textarea "**********"
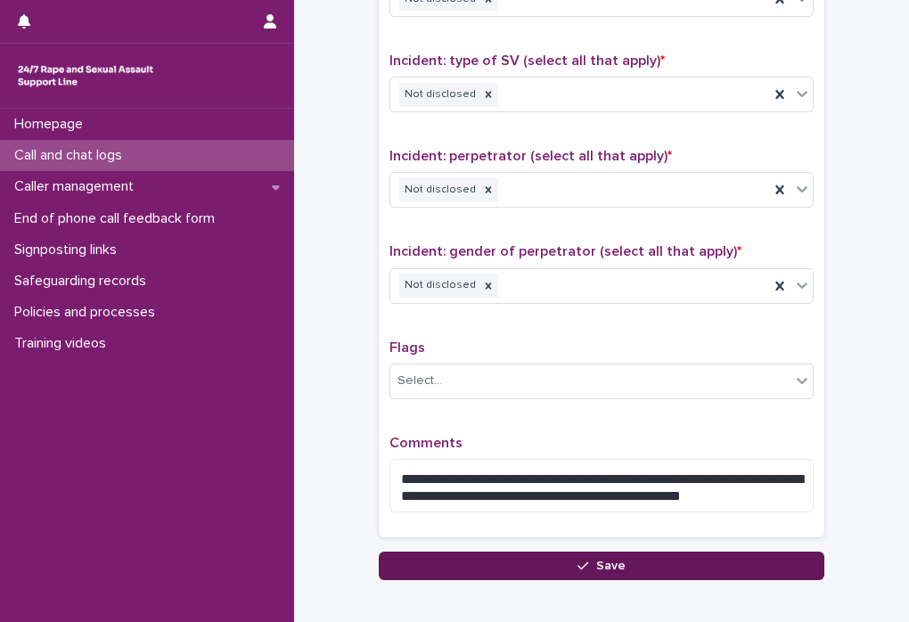
click at [675, 569] on button "Save" at bounding box center [601, 566] width 445 height 29
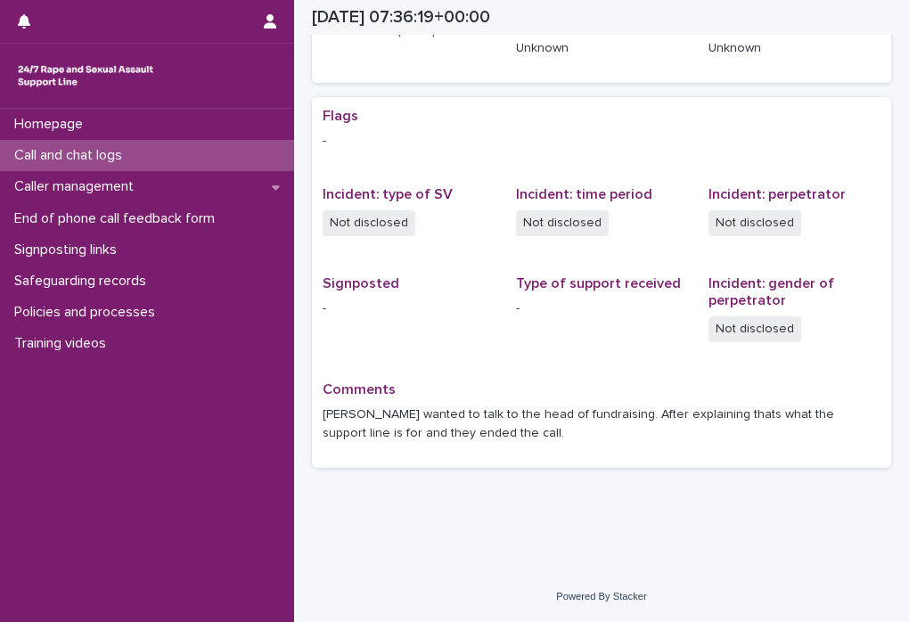
scroll to position [307, 0]
